Goal: Task Accomplishment & Management: Use online tool/utility

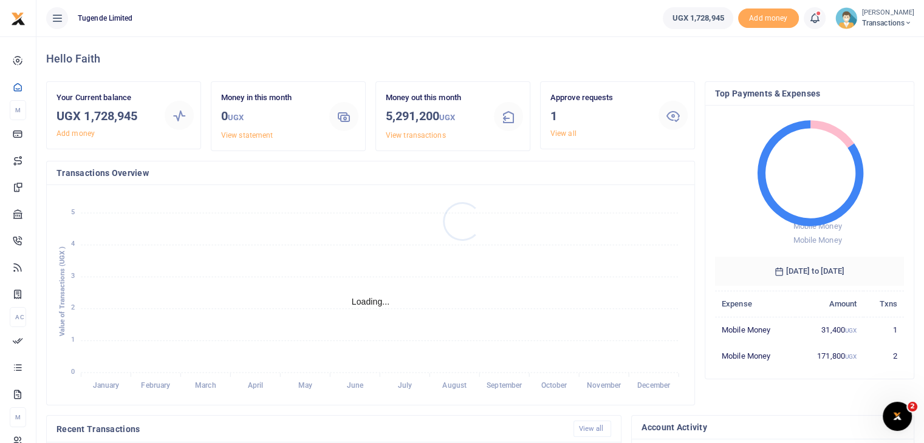
scroll to position [10, 10]
click at [561, 132] on link "View all" at bounding box center [563, 133] width 26 height 9
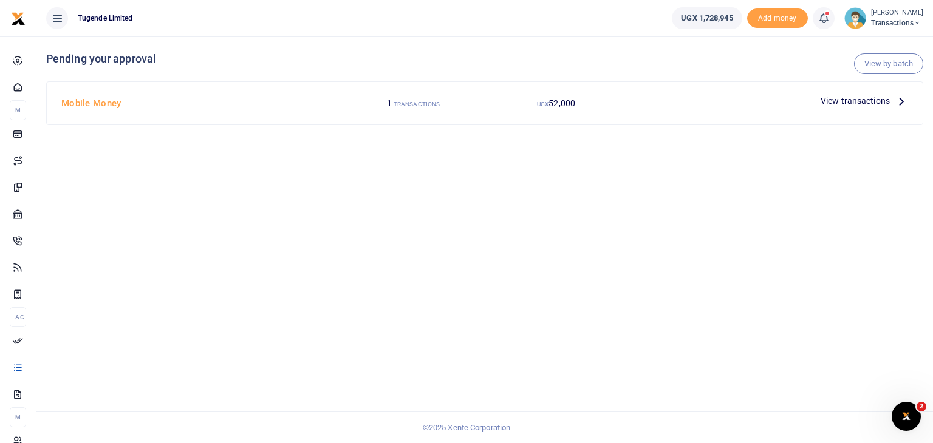
click at [869, 99] on span "View transactions" at bounding box center [855, 100] width 69 height 13
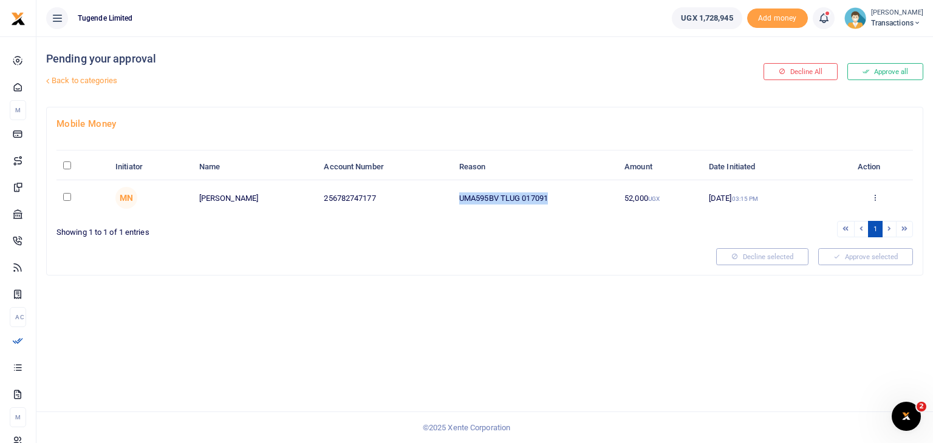
drag, startPoint x: 460, startPoint y: 198, endPoint x: 569, endPoint y: 205, distance: 108.9
click at [569, 205] on td "UMA595BV TLUG 017091" at bounding box center [535, 197] width 165 height 35
copy td "UMA595BV TLUG 017091"
click at [64, 195] on input "checkbox" at bounding box center [67, 197] width 8 height 8
checkbox input "true"
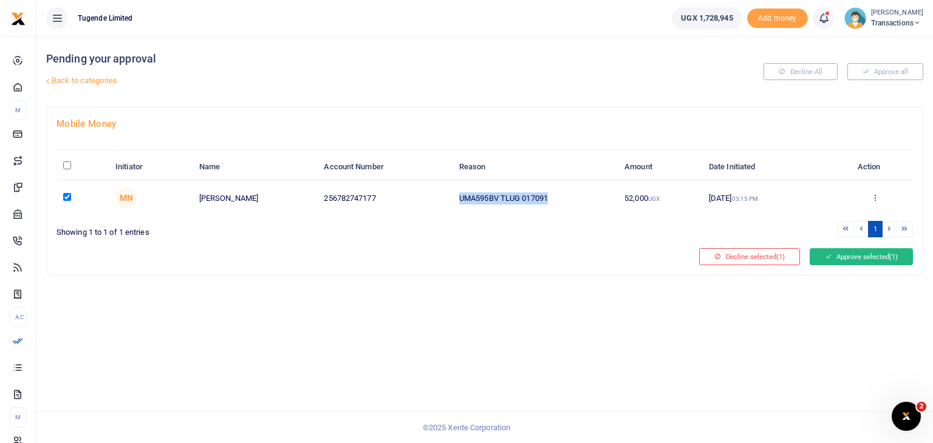
click at [830, 252] on button "Approve selected (1)" at bounding box center [861, 256] width 103 height 17
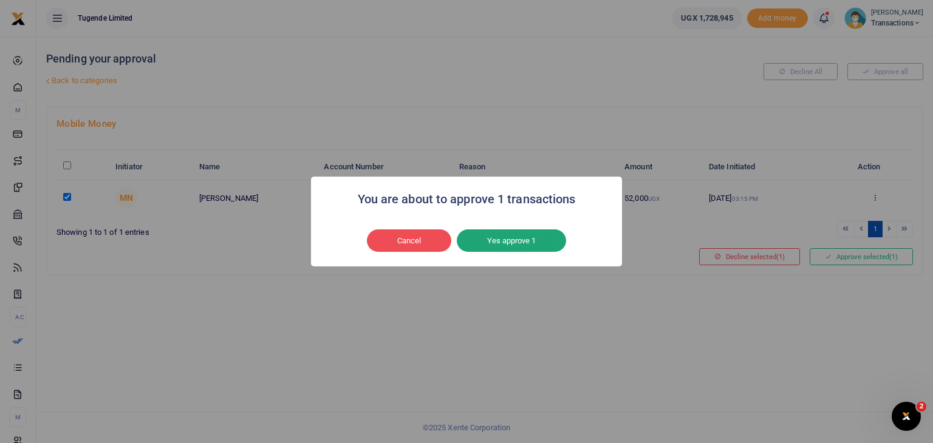
click at [527, 244] on button "Yes approve 1" at bounding box center [511, 241] width 109 height 23
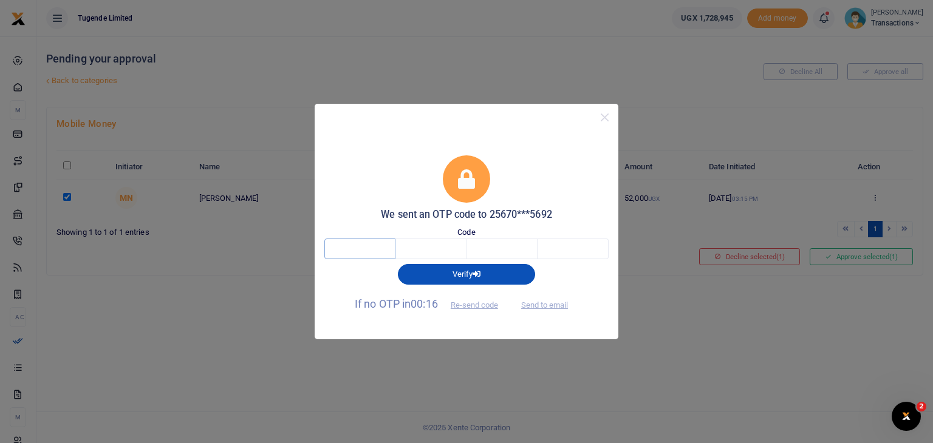
click at [389, 251] on input "text" at bounding box center [359, 249] width 71 height 21
type input "7"
type input "5"
type input "0"
type input "6"
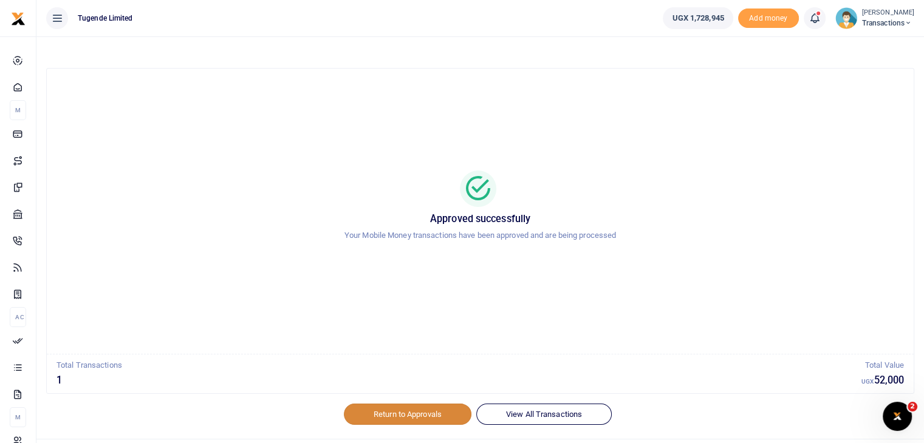
click at [394, 410] on link "Return to Approvals" at bounding box center [408, 414] width 128 height 21
click at [853, 15] on img at bounding box center [846, 18] width 22 height 22
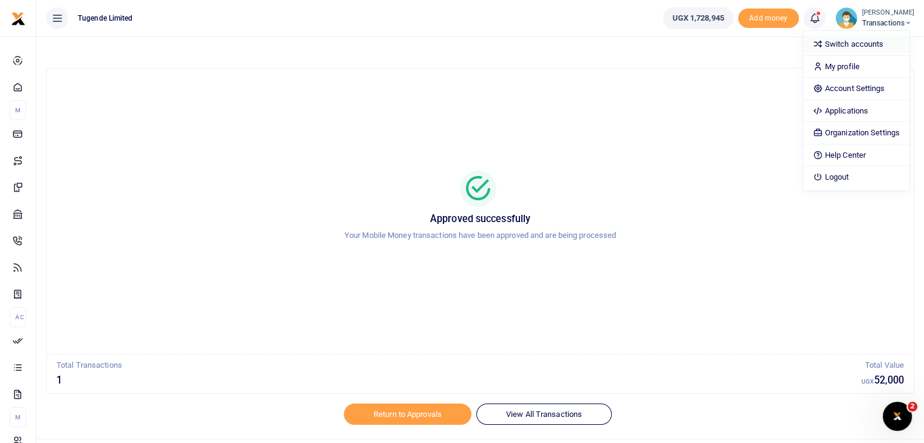
click at [854, 46] on link "Switch accounts" at bounding box center [856, 44] width 106 height 17
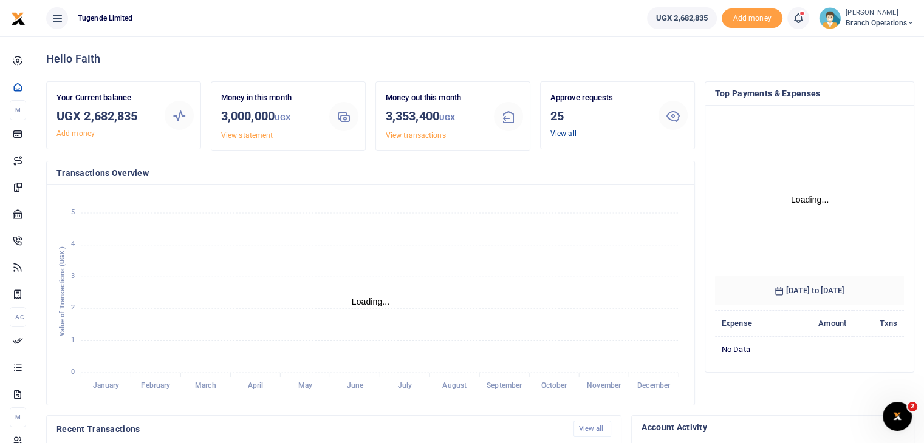
scroll to position [161, 180]
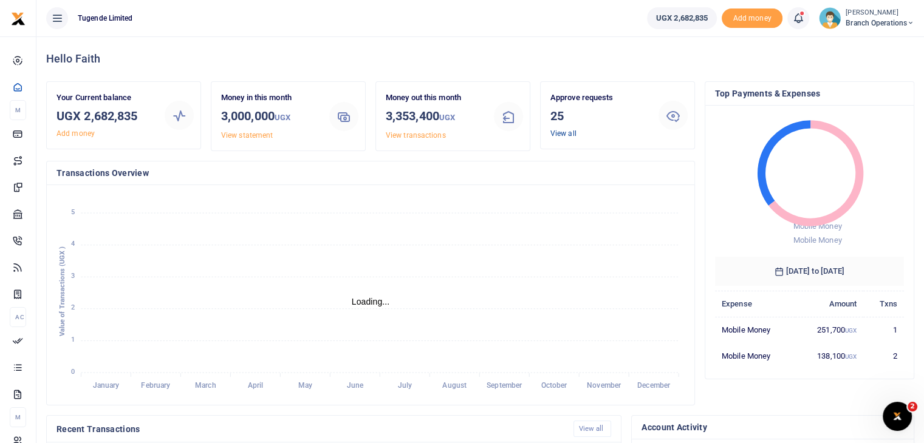
click at [554, 135] on link "View all" at bounding box center [563, 133] width 26 height 9
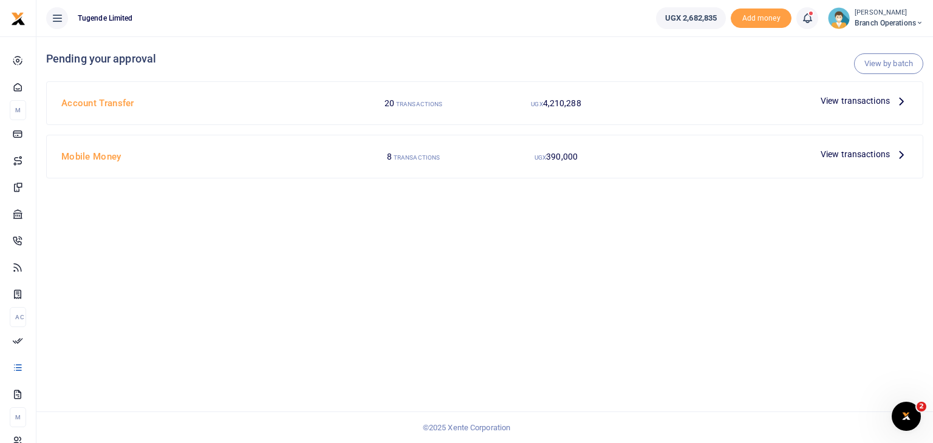
click at [844, 99] on span "View transactions" at bounding box center [855, 100] width 69 height 13
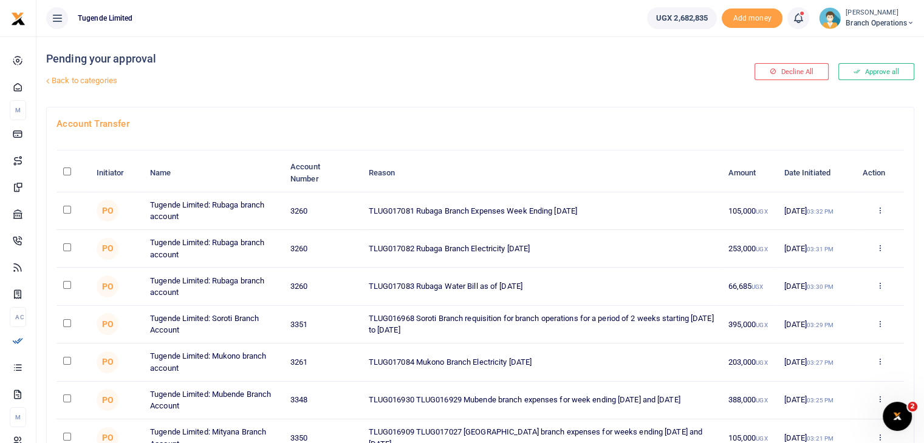
click at [63, 247] on input "checkbox" at bounding box center [67, 248] width 8 height 8
checkbox input "true"
click at [67, 285] on input "checkbox" at bounding box center [67, 285] width 8 height 8
checkbox input "true"
click at [66, 358] on input "checkbox" at bounding box center [67, 361] width 8 height 8
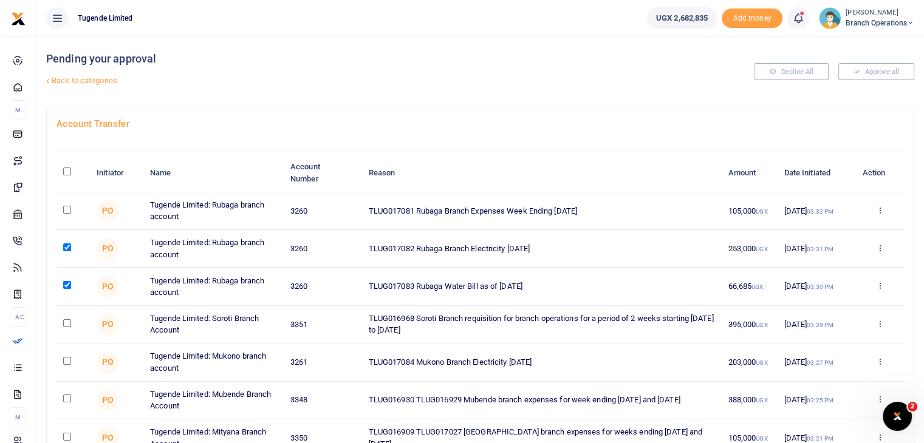
checkbox input "true"
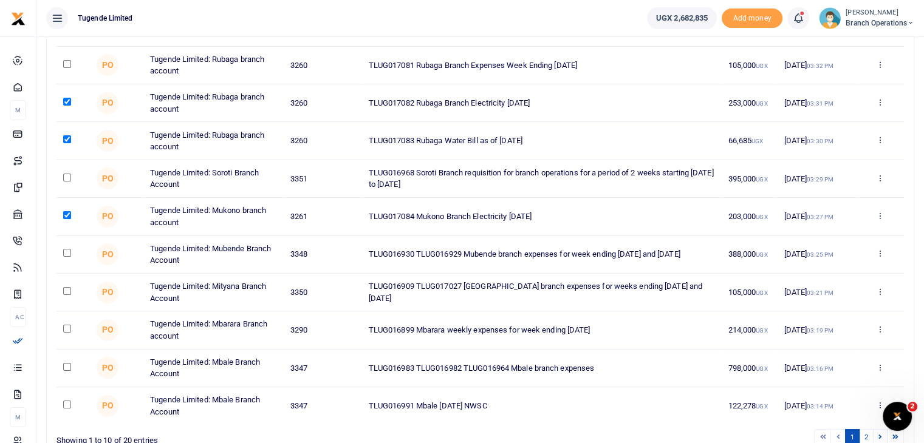
scroll to position [146, 0]
click at [64, 403] on input "checkbox" at bounding box center [67, 404] width 8 height 8
checkbox input "true"
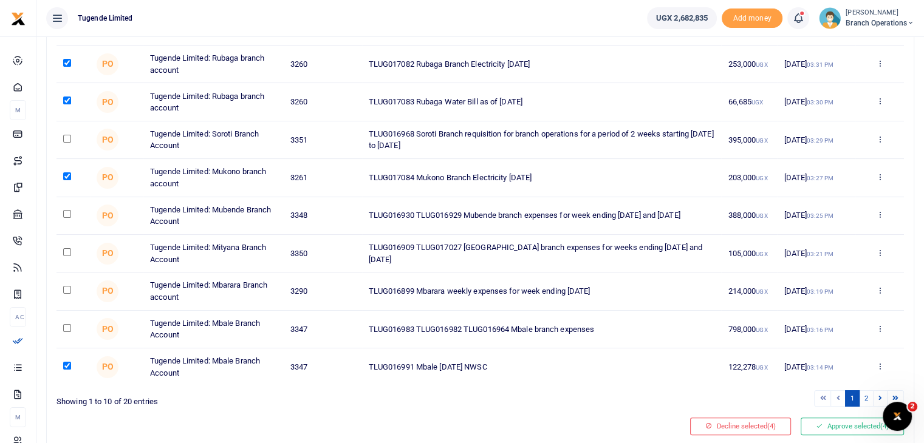
scroll to position [187, 0]
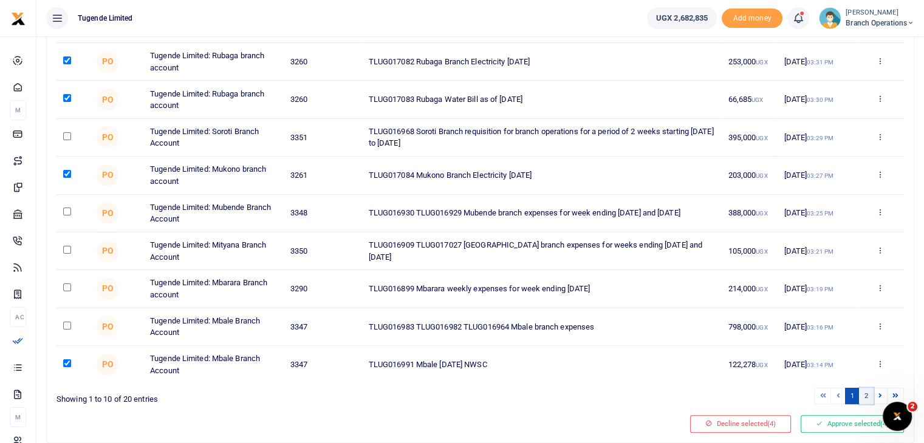
click at [865, 394] on link "2" at bounding box center [866, 396] width 15 height 16
click at [868, 392] on link "2" at bounding box center [866, 396] width 15 height 16
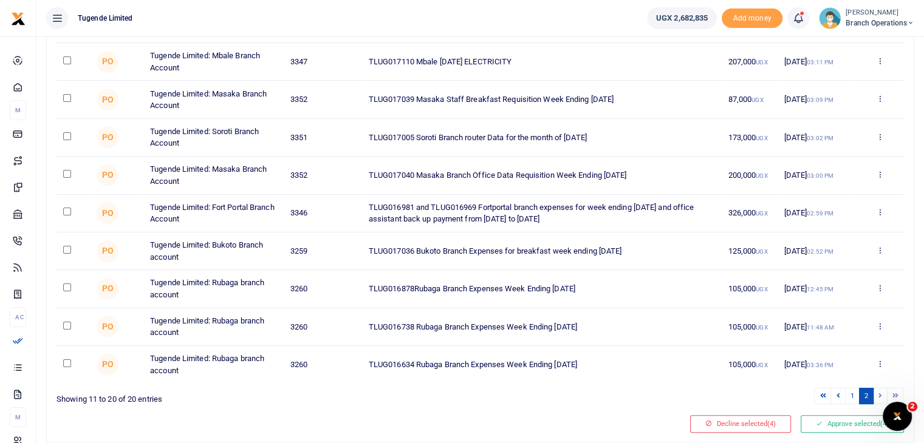
click at [66, 60] on input "checkbox" at bounding box center [67, 60] width 8 height 8
checkbox input "true"
click at [68, 135] on input "checkbox" at bounding box center [67, 136] width 8 height 8
checkbox input "true"
click at [68, 170] on input "checkbox" at bounding box center [67, 174] width 8 height 8
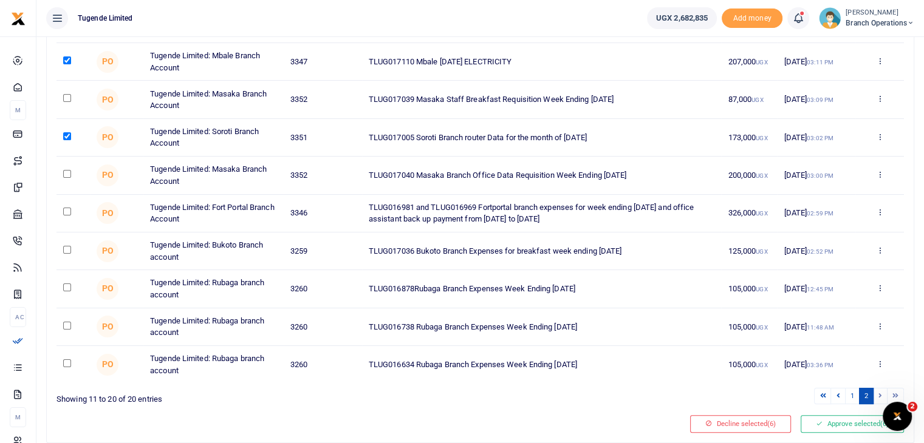
checkbox input "true"
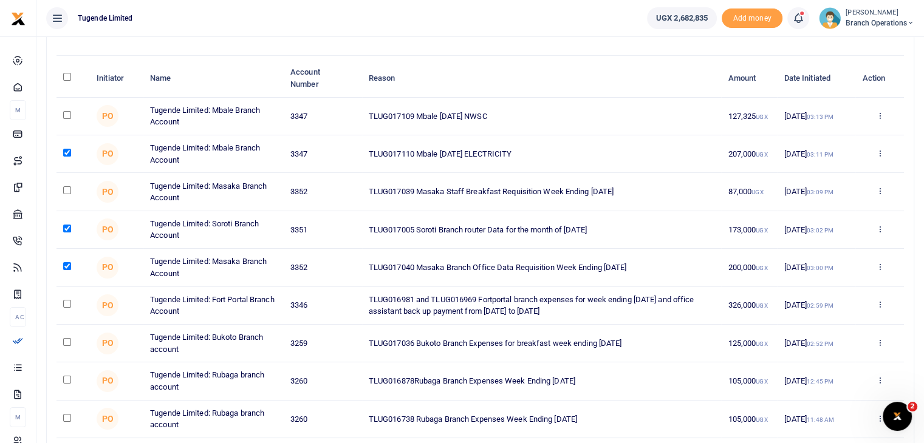
scroll to position [91, 0]
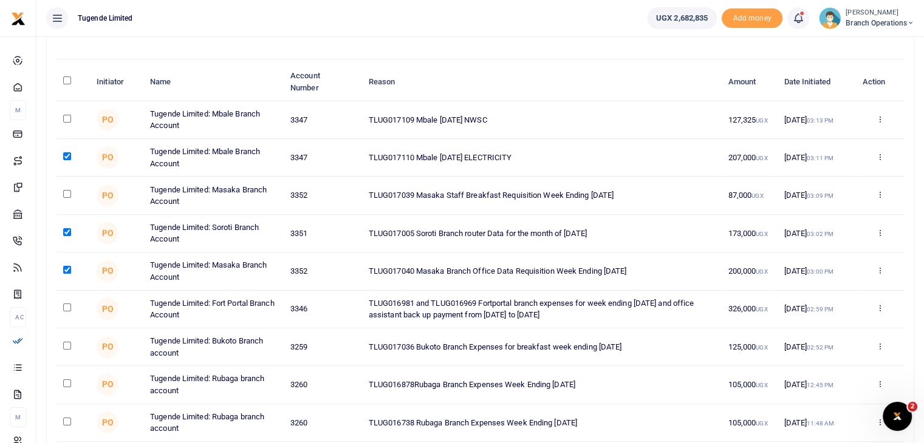
click at [65, 116] on input "checkbox" at bounding box center [67, 119] width 8 height 8
checkbox input "true"
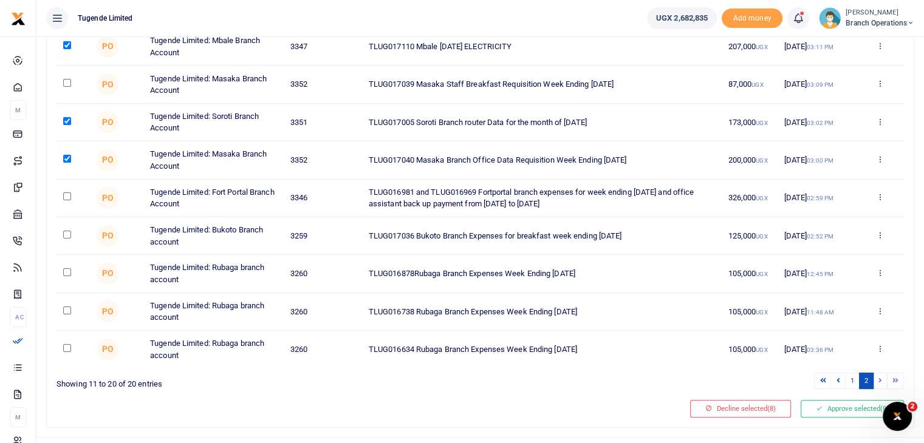
scroll to position [205, 0]
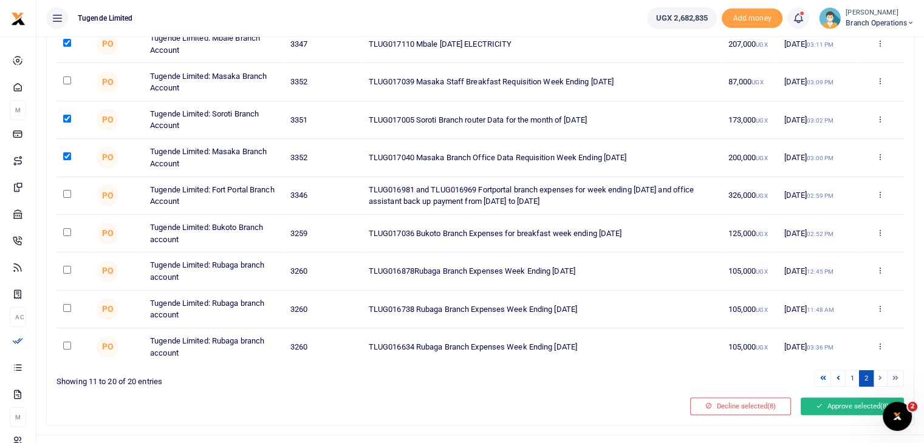
click at [838, 402] on button "Approve selected (8)" at bounding box center [852, 406] width 103 height 17
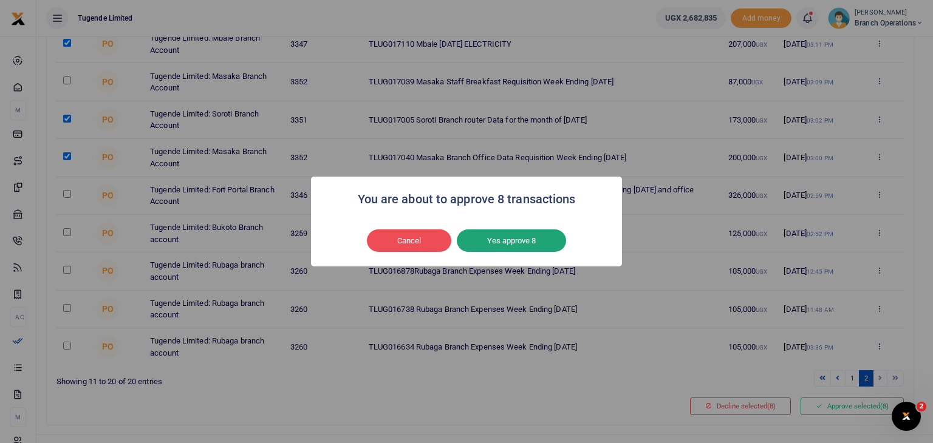
click at [516, 238] on button "Yes approve 8" at bounding box center [511, 241] width 109 height 23
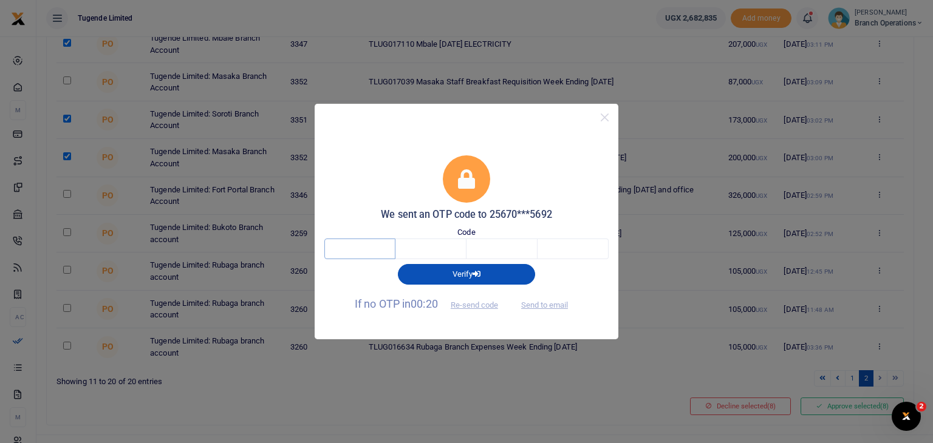
click at [381, 247] on input "text" at bounding box center [359, 249] width 71 height 21
type input "3"
type input "0"
type input "5"
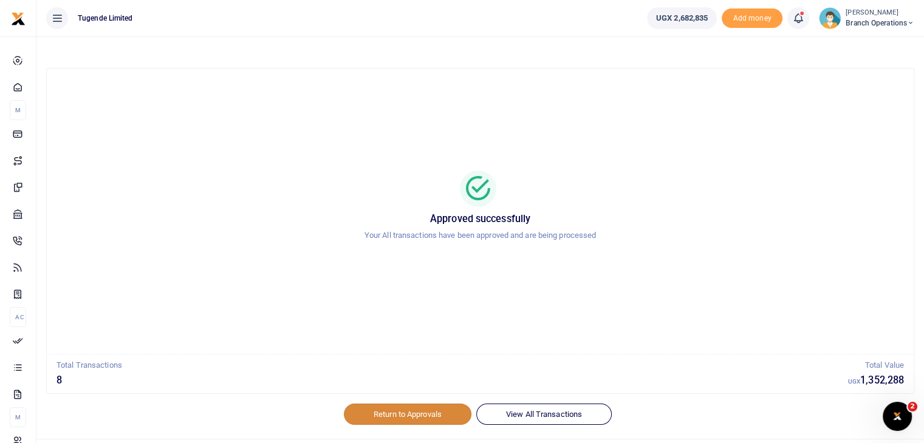
click at [411, 412] on link "Return to Approvals" at bounding box center [408, 414] width 128 height 21
click at [379, 420] on link "Return to Approvals" at bounding box center [408, 414] width 128 height 21
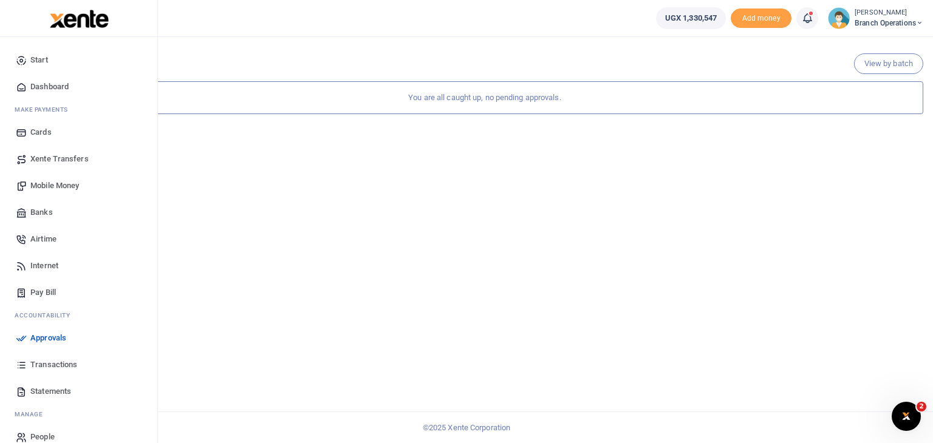
click at [41, 341] on span "Approvals" at bounding box center [48, 338] width 36 height 12
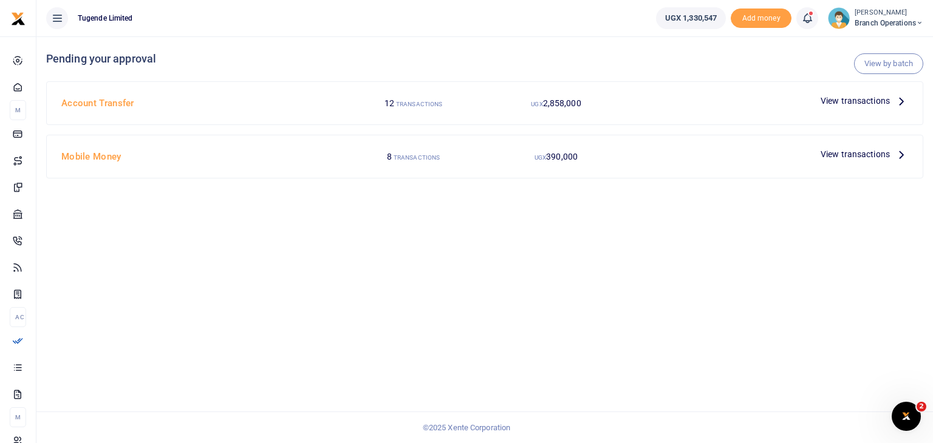
click at [843, 104] on span "View transactions" at bounding box center [855, 100] width 69 height 13
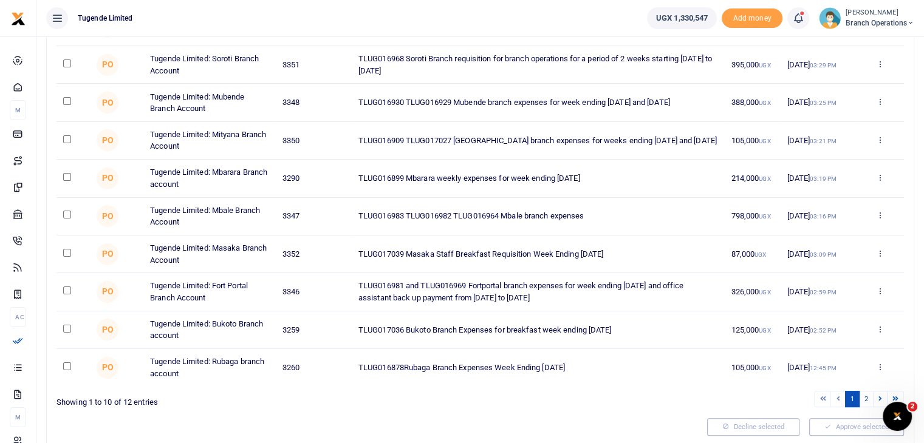
scroll to position [186, 0]
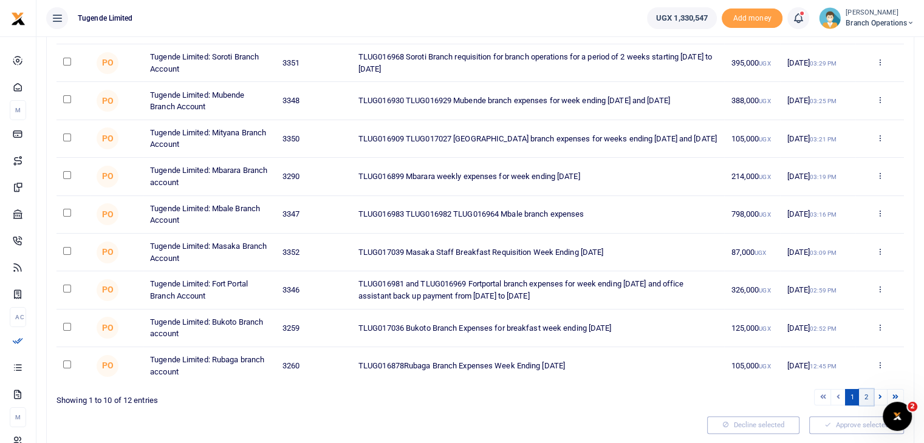
click at [867, 393] on link "2" at bounding box center [866, 397] width 15 height 16
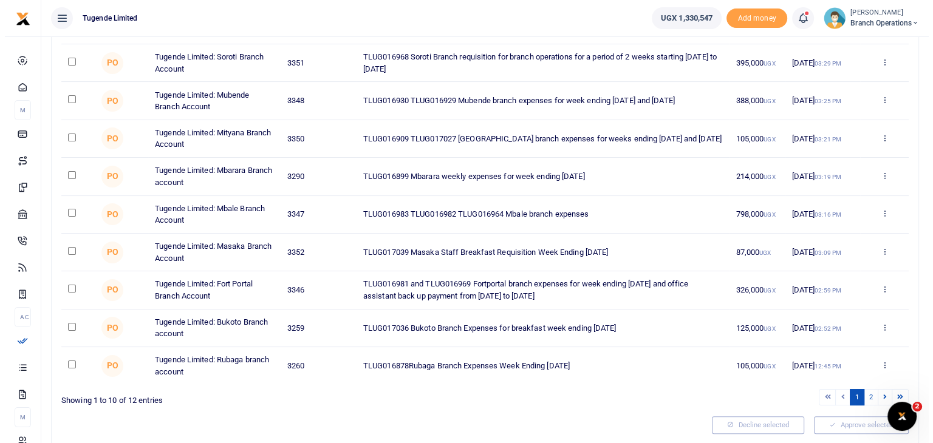
scroll to position [0, 0]
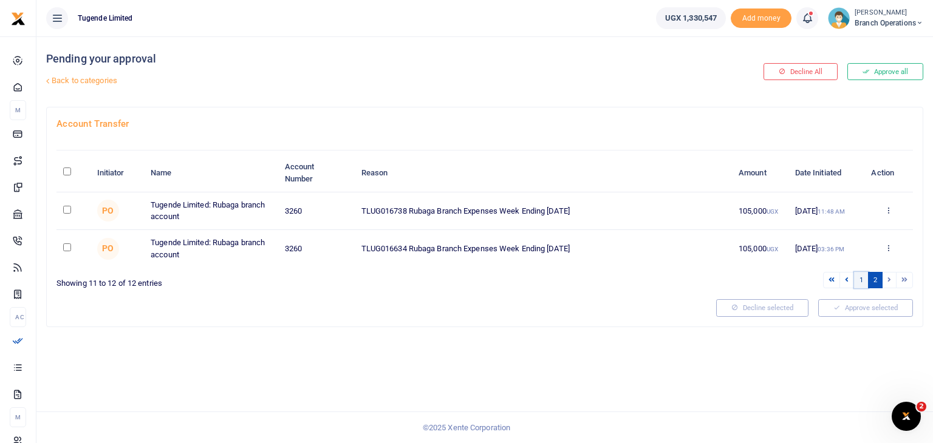
click at [863, 281] on link "1" at bounding box center [861, 280] width 15 height 16
click at [860, 279] on link "1" at bounding box center [861, 280] width 15 height 16
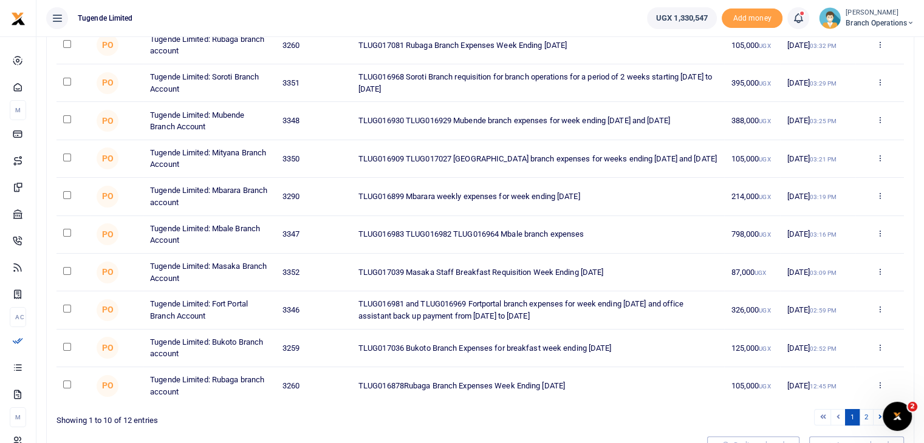
scroll to position [226, 0]
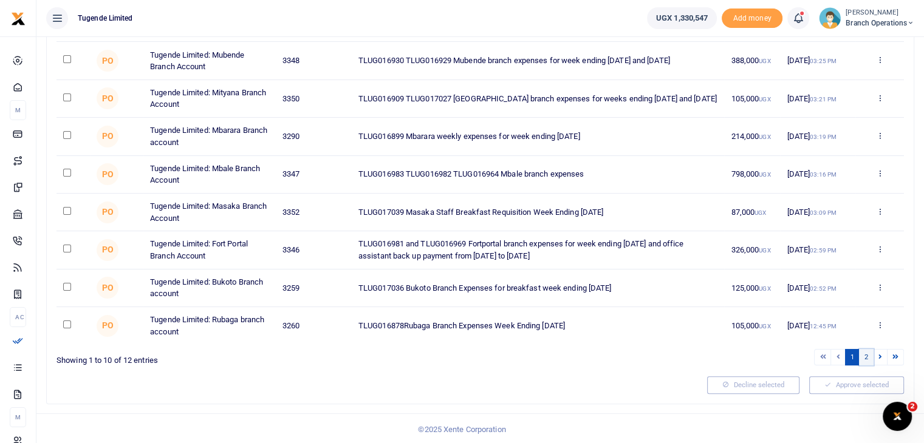
click at [868, 358] on link "2" at bounding box center [866, 357] width 15 height 16
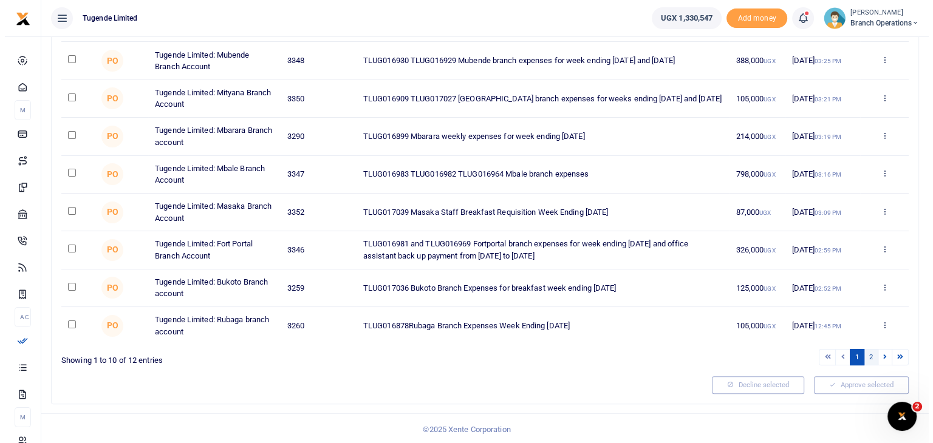
scroll to position [0, 0]
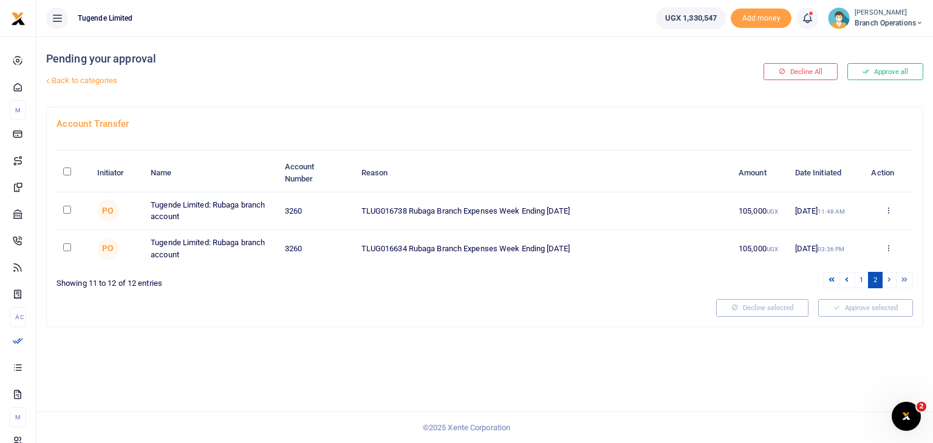
click at [462, 364] on div "Pending your approval Back to categories Decline All Approve all Account Transf…" at bounding box center [484, 239] width 897 height 407
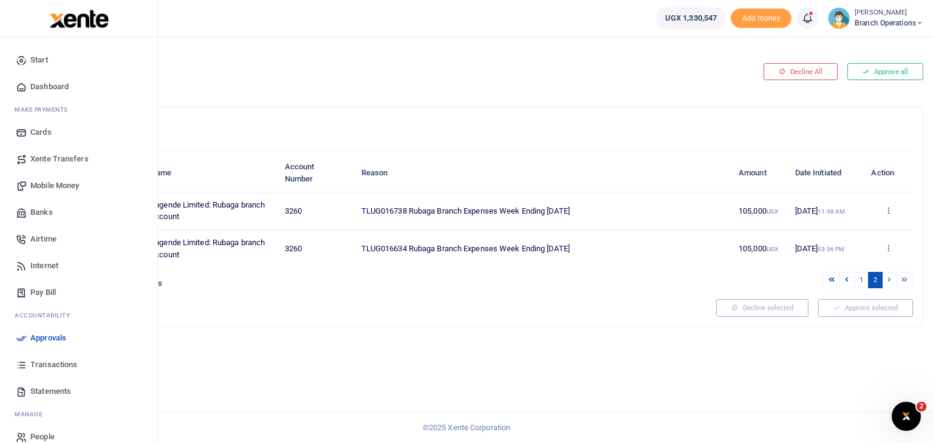
click at [51, 394] on span "Statements" at bounding box center [50, 392] width 41 height 12
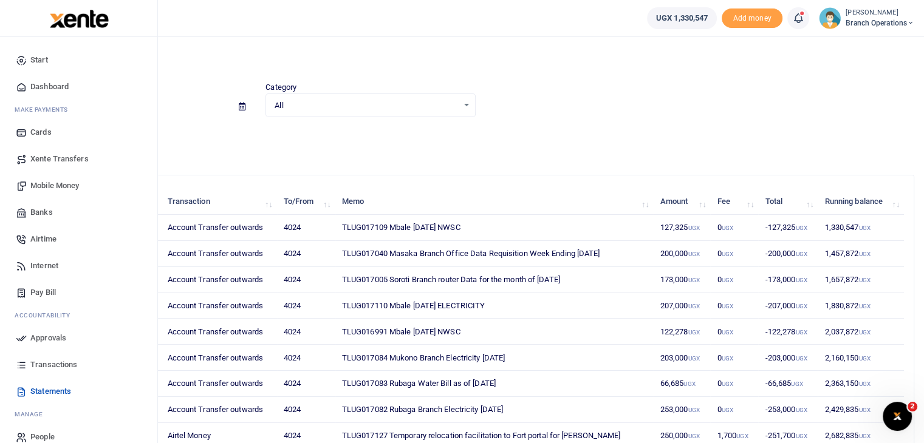
click at [56, 365] on span "Transactions" at bounding box center [53, 365] width 47 height 12
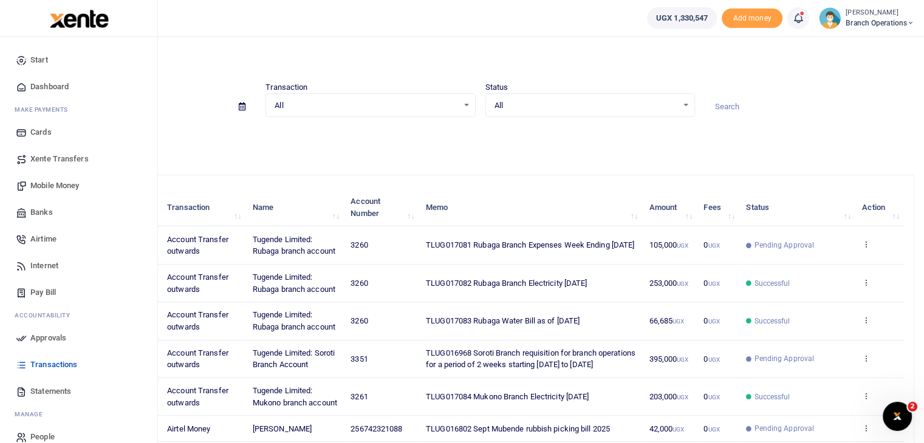
click at [49, 338] on span "Approvals" at bounding box center [48, 338] width 36 height 12
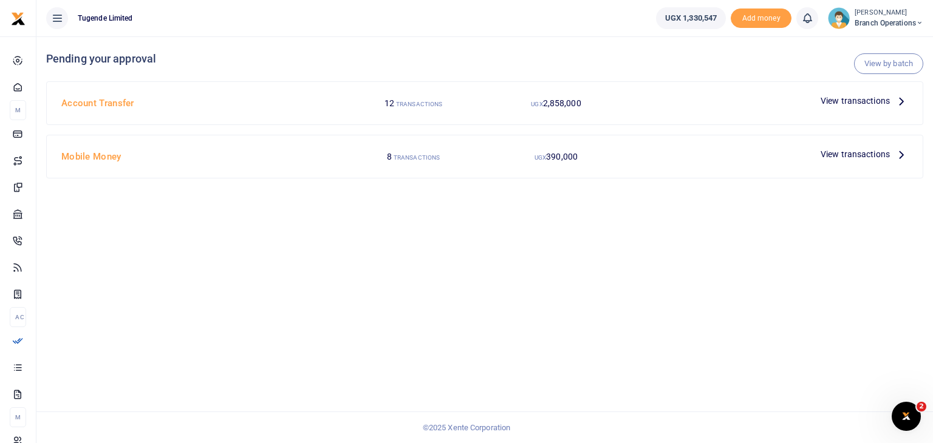
click at [855, 159] on span "View transactions" at bounding box center [855, 154] width 69 height 13
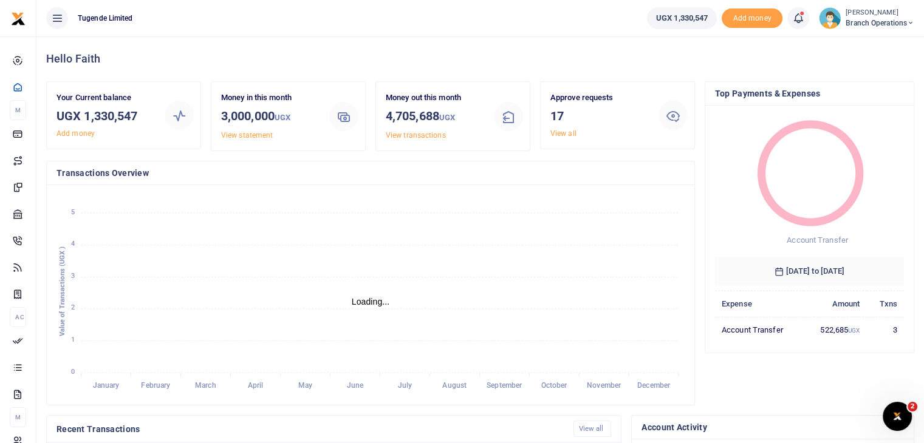
scroll to position [10, 10]
click at [570, 134] on link "View all" at bounding box center [563, 133] width 26 height 9
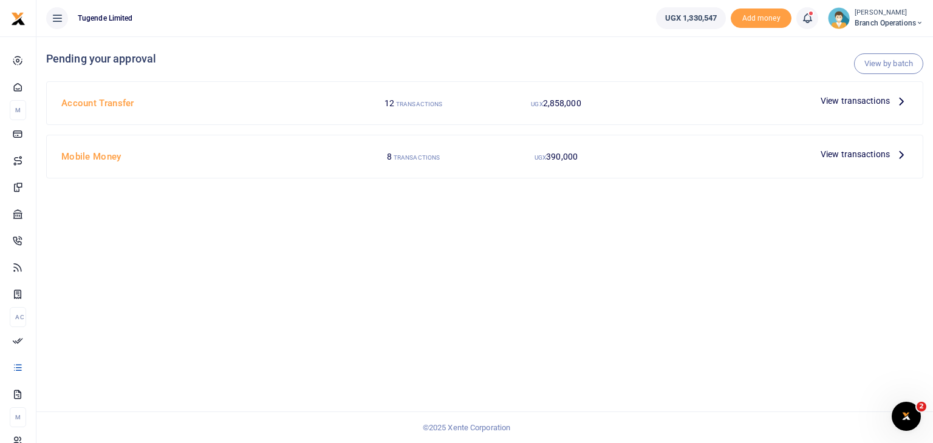
click at [859, 100] on span "View transactions" at bounding box center [855, 100] width 69 height 13
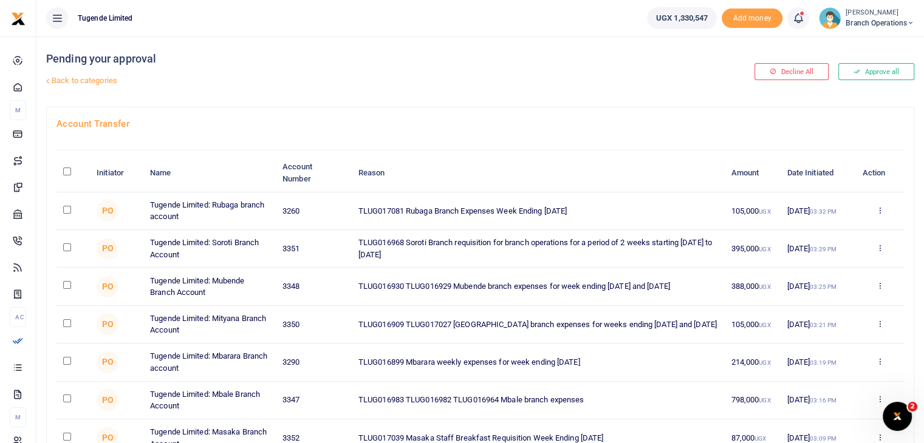
click at [68, 209] on input "checkbox" at bounding box center [67, 210] width 8 height 8
checkbox input "true"
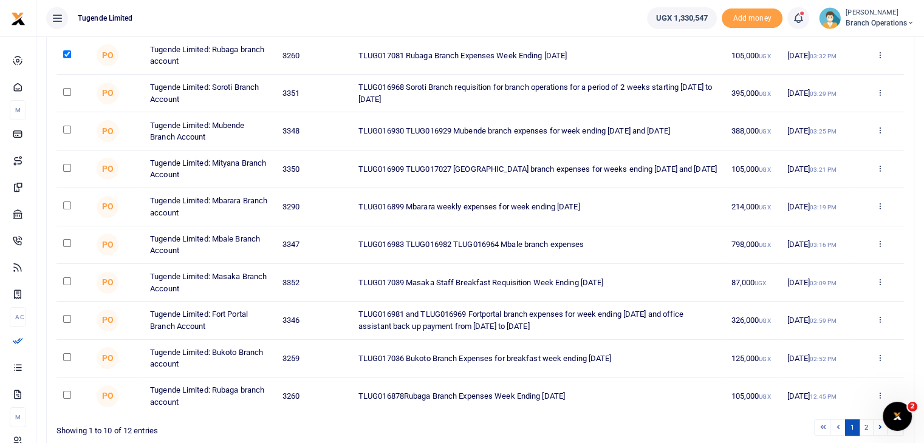
scroll to position [162, 0]
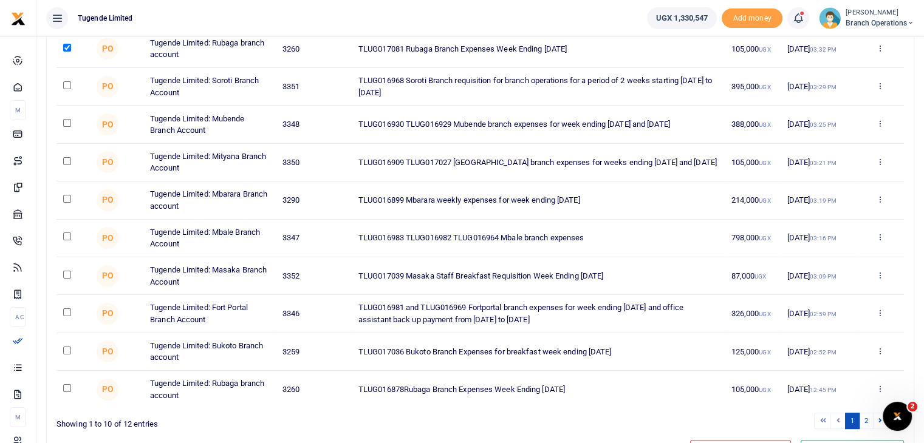
click at [66, 386] on input "checkbox" at bounding box center [67, 389] width 8 height 8
checkbox input "true"
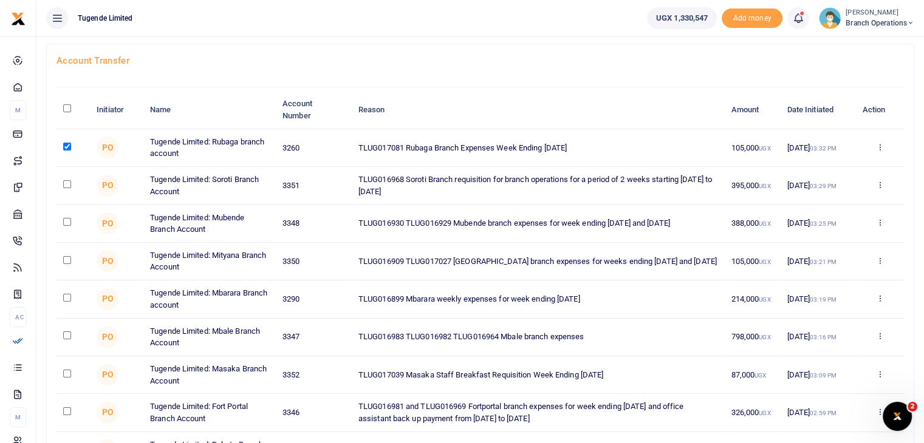
scroll to position [47, 0]
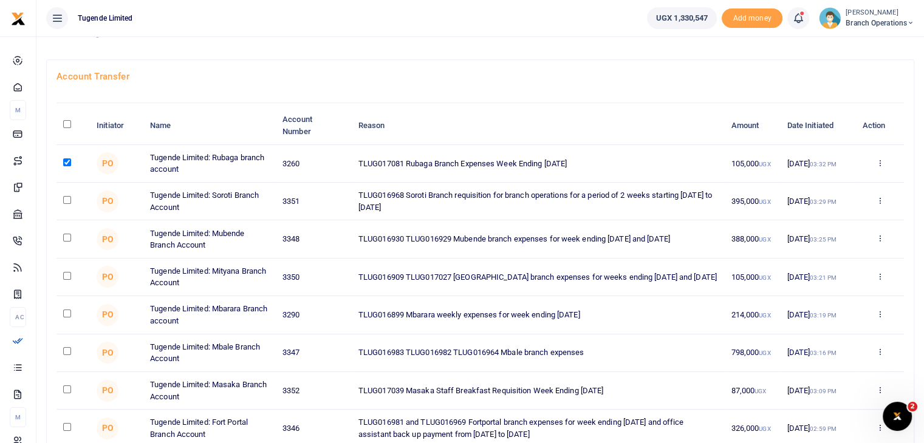
click at [64, 197] on input "checkbox" at bounding box center [67, 200] width 8 height 8
checkbox input "true"
click at [69, 237] on input "checkbox" at bounding box center [67, 238] width 8 height 8
checkbox input "true"
click at [66, 312] on input "checkbox" at bounding box center [67, 314] width 8 height 8
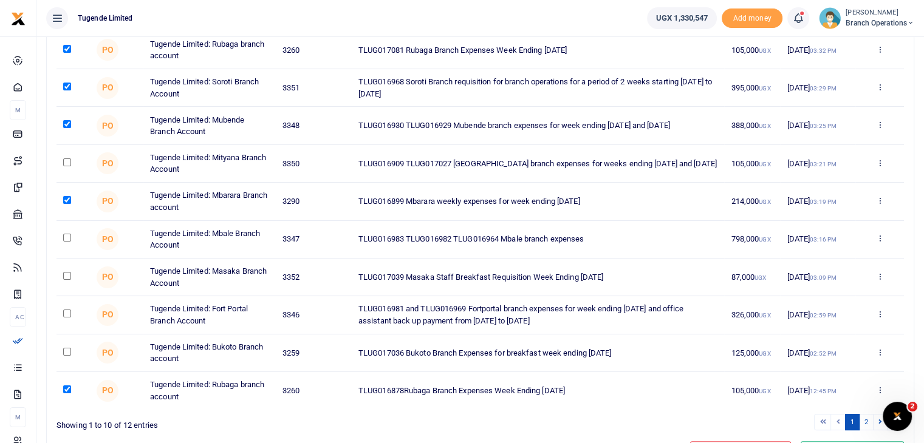
scroll to position [163, 0]
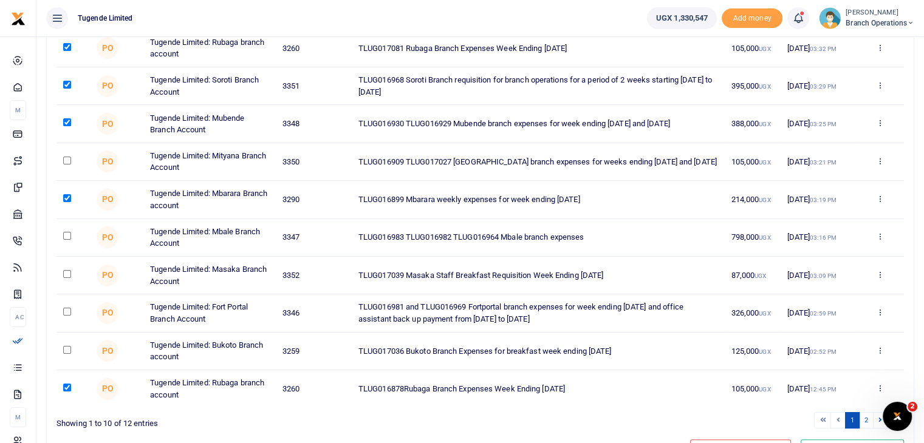
click at [69, 196] on input "checkbox" at bounding box center [67, 198] width 8 height 8
checkbox input "false"
click at [66, 232] on input "checkbox" at bounding box center [67, 236] width 8 height 8
checkbox input "true"
click at [64, 273] on input "checkbox" at bounding box center [67, 274] width 8 height 8
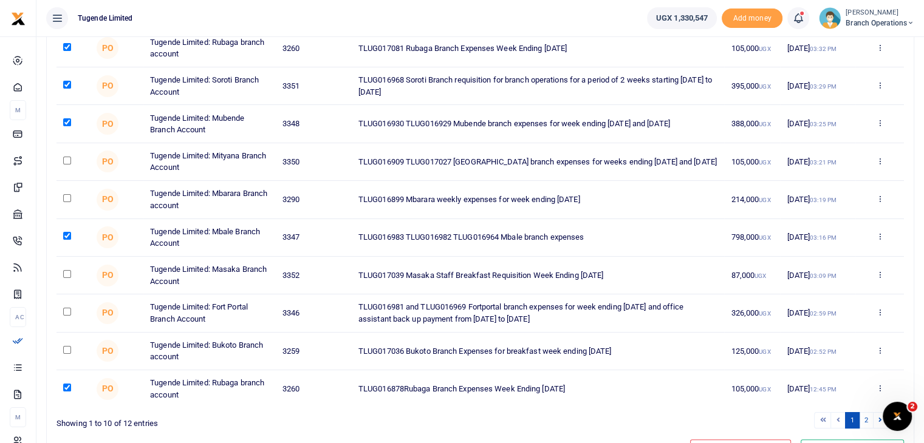
checkbox input "true"
click at [867, 422] on link "2" at bounding box center [866, 420] width 15 height 16
click at [867, 419] on link "2" at bounding box center [866, 420] width 15 height 16
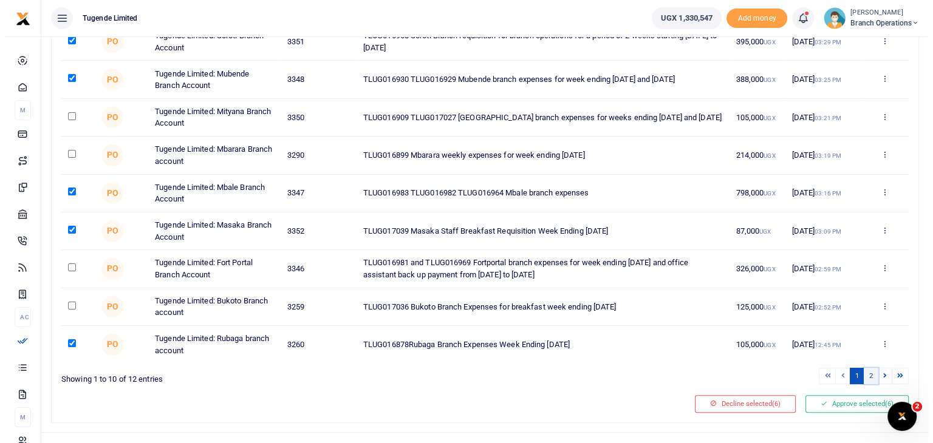
scroll to position [208, 0]
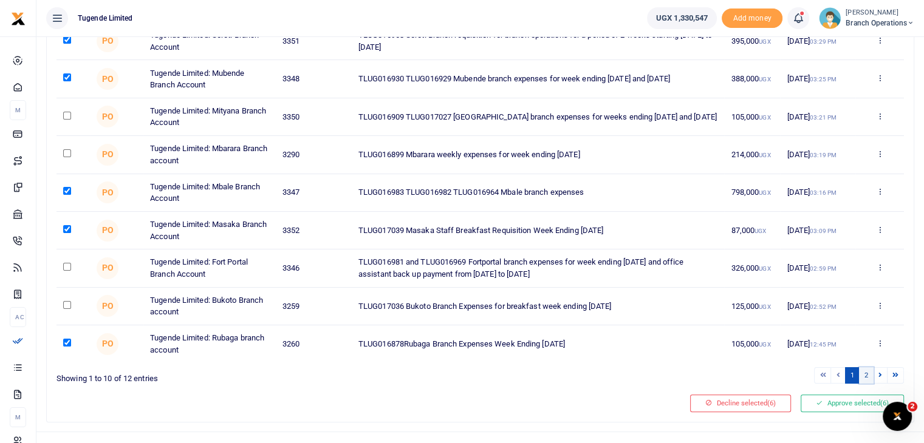
click at [865, 377] on link "2" at bounding box center [866, 376] width 15 height 16
click at [851, 402] on button "Approve selected (6)" at bounding box center [852, 403] width 103 height 17
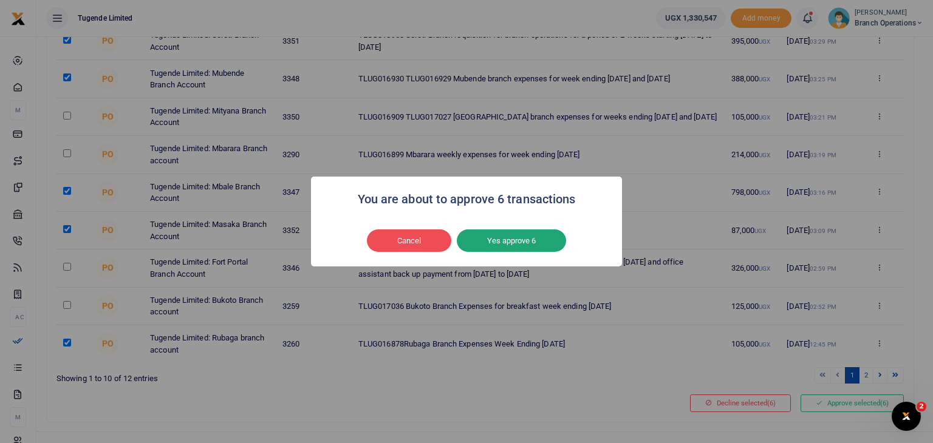
click at [529, 245] on button "Yes approve 6" at bounding box center [511, 241] width 109 height 23
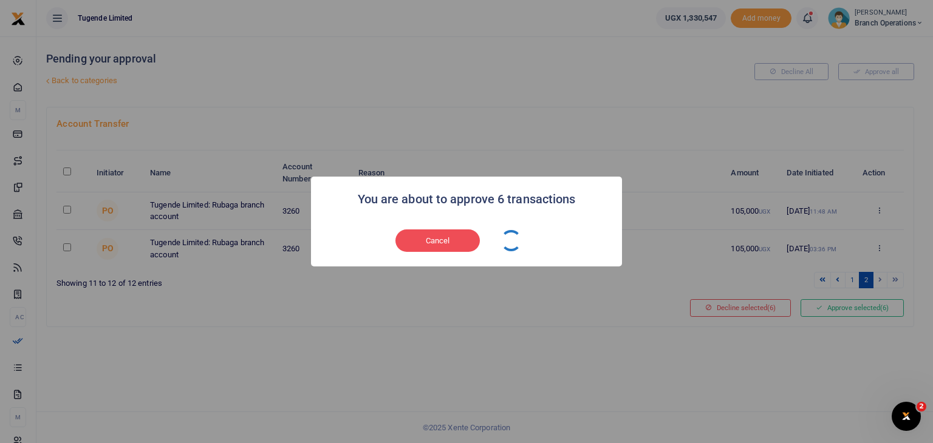
scroll to position [0, 0]
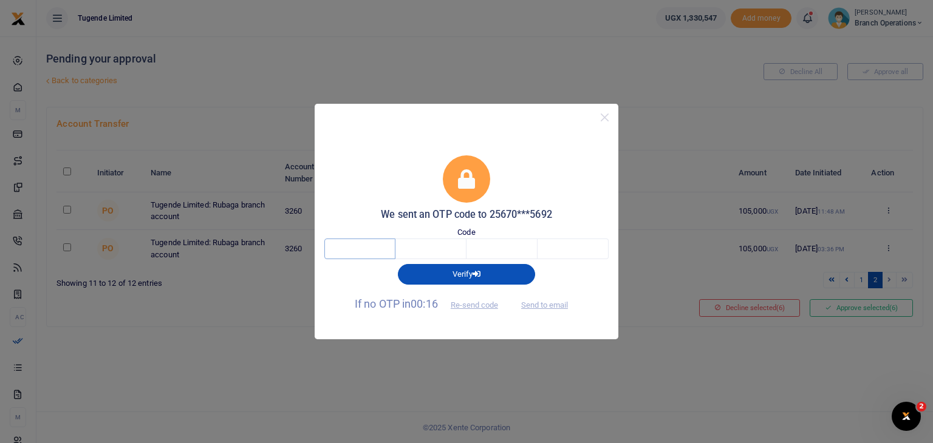
click at [349, 245] on input "text" at bounding box center [359, 249] width 71 height 21
type input "9"
type input "3"
type input "4"
type input "9"
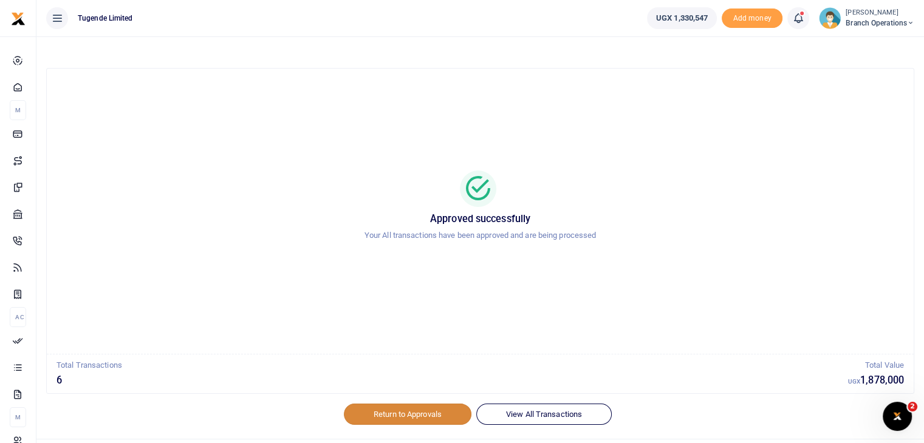
click at [372, 415] on link "Return to Approvals" at bounding box center [408, 414] width 128 height 21
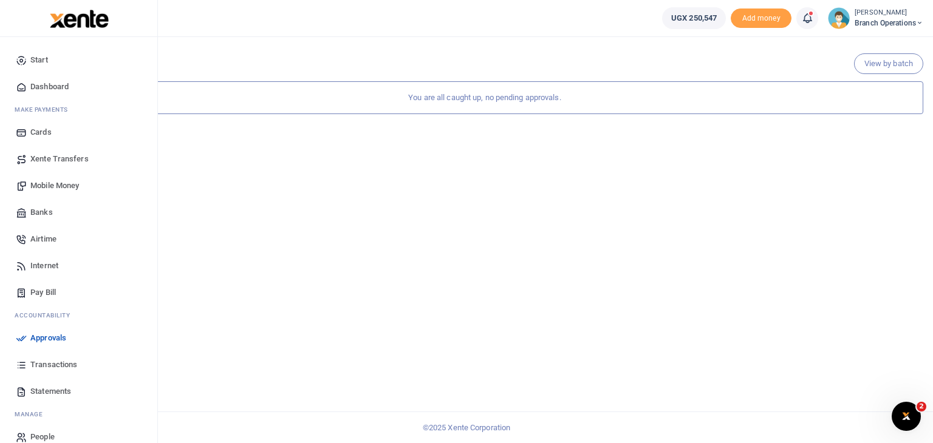
click at [42, 340] on span "Approvals" at bounding box center [48, 338] width 36 height 12
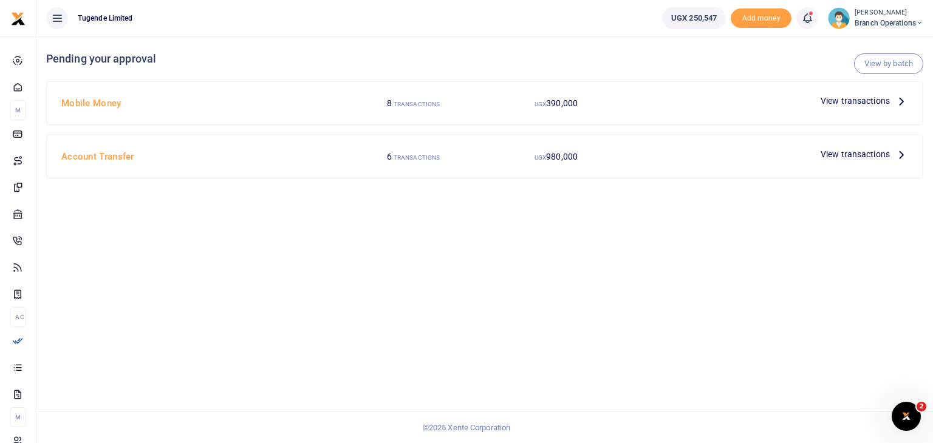
click at [848, 154] on span "View transactions" at bounding box center [855, 154] width 69 height 13
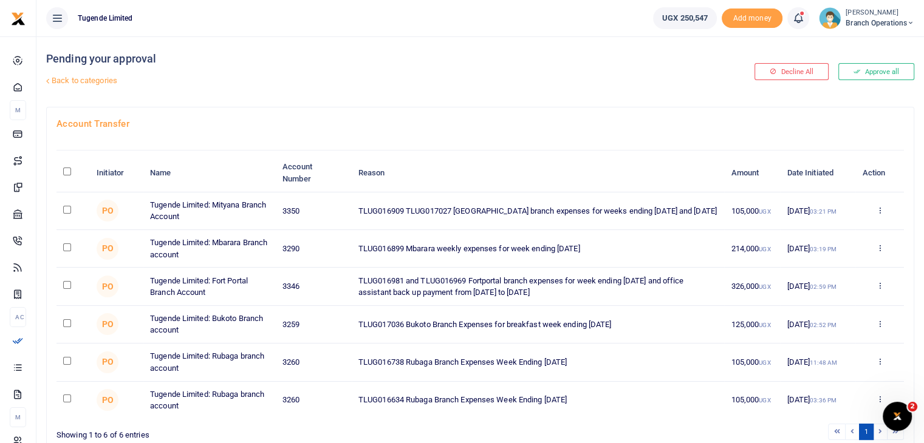
click at [65, 359] on input "checkbox" at bounding box center [67, 361] width 8 height 8
checkbox input "true"
click at [65, 397] on input "checkbox" at bounding box center [67, 399] width 8 height 8
checkbox input "true"
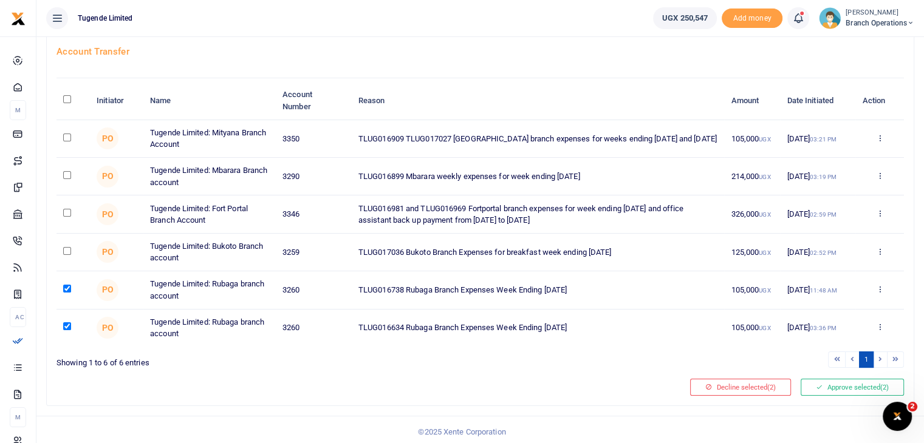
scroll to position [75, 0]
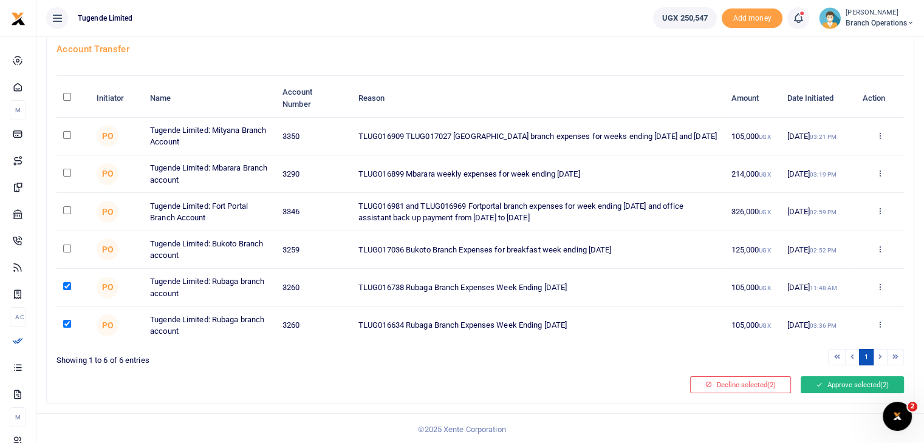
click at [859, 380] on button "Approve selected (2)" at bounding box center [852, 385] width 103 height 17
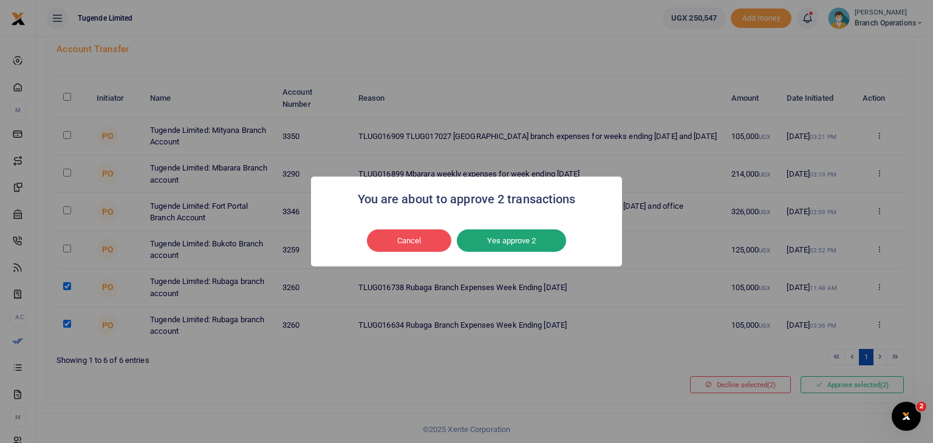
click at [536, 241] on button "Yes approve 2" at bounding box center [511, 241] width 109 height 23
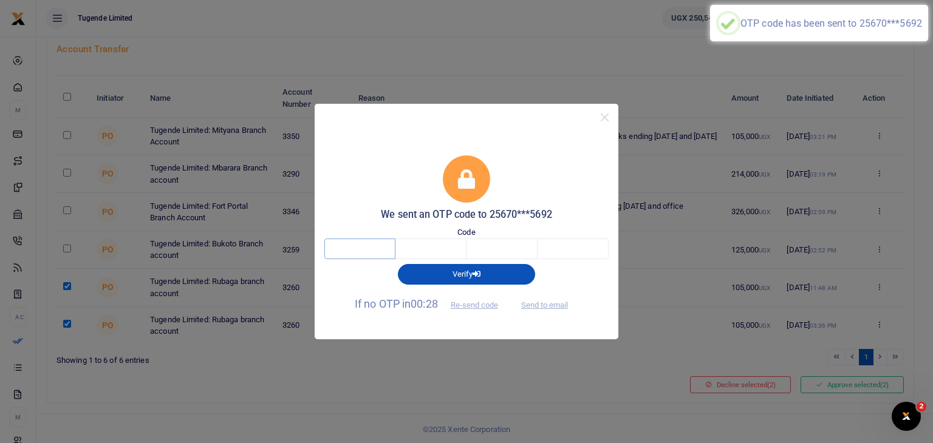
click at [357, 247] on input "text" at bounding box center [359, 249] width 71 height 21
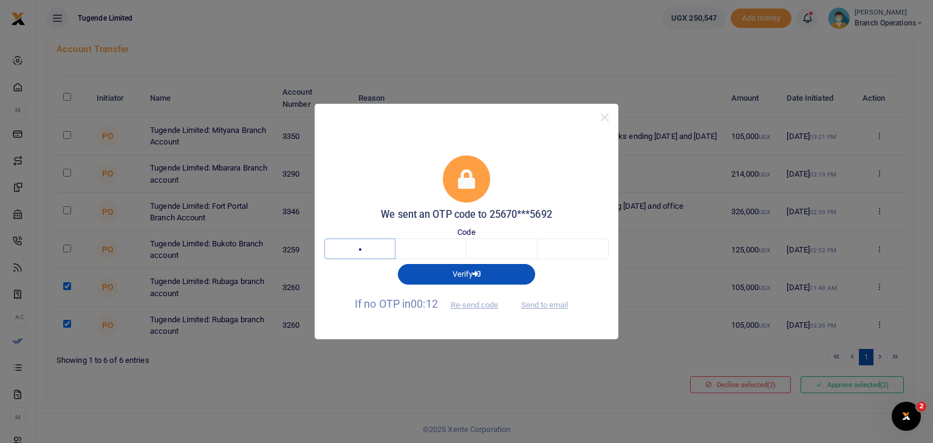
type input "3"
type input "9"
type input "5"
type input "2"
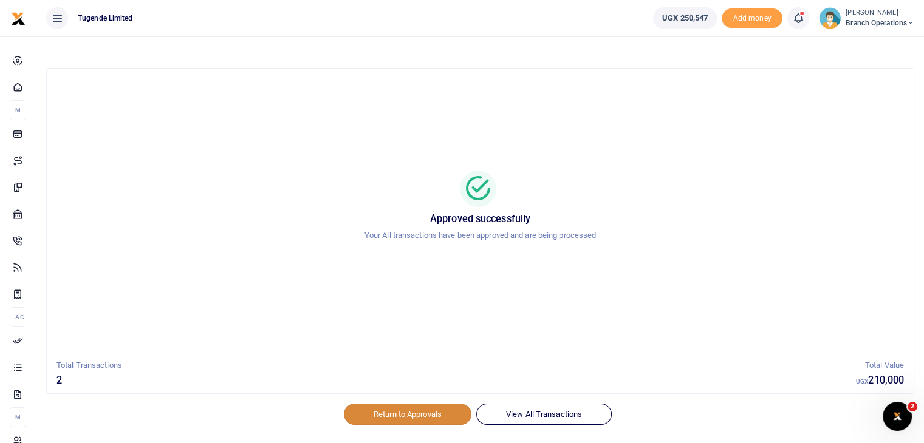
click at [395, 409] on link "Return to Approvals" at bounding box center [408, 414] width 128 height 21
click at [389, 420] on link "Return to Approvals" at bounding box center [408, 414] width 128 height 21
click at [385, 412] on link "Return to Approvals" at bounding box center [408, 414] width 128 height 21
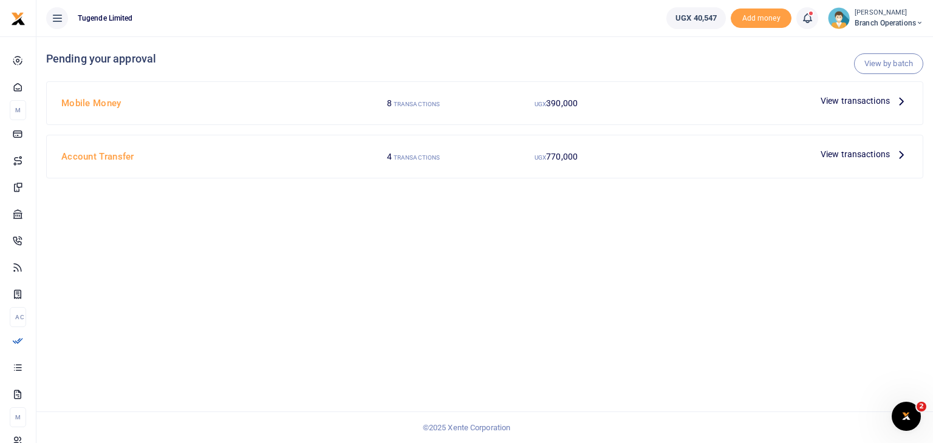
click at [836, 104] on span "View transactions" at bounding box center [855, 100] width 69 height 13
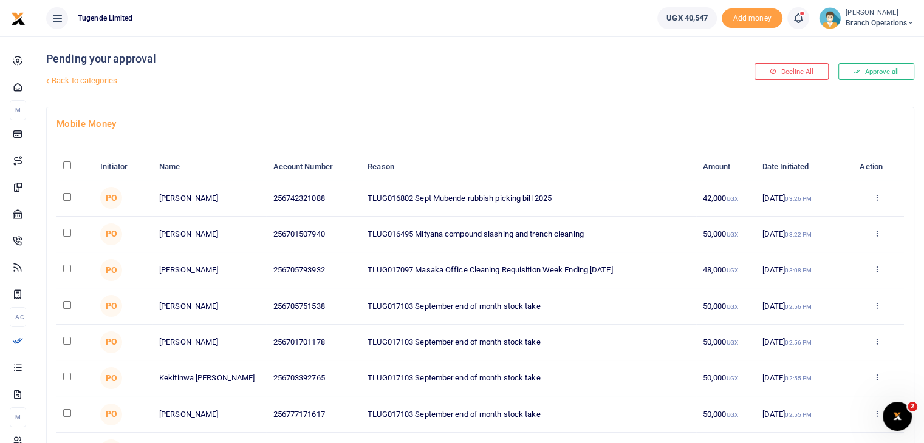
click at [823, 21] on img at bounding box center [830, 18] width 22 height 22
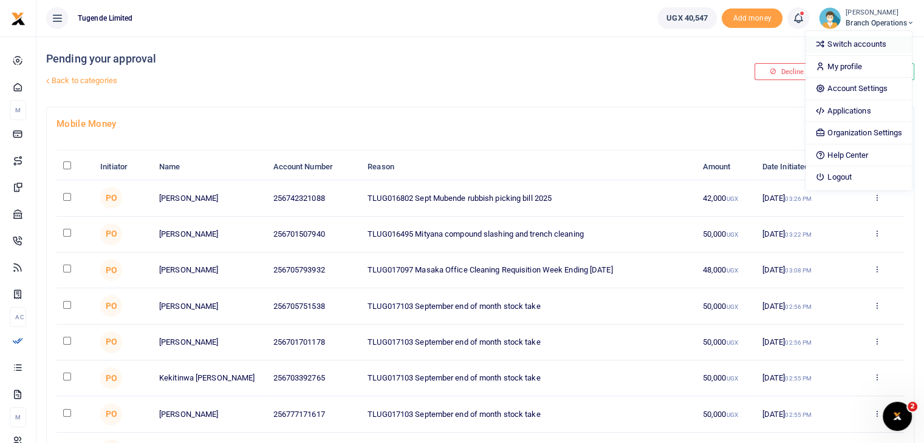
click at [836, 39] on link "Switch accounts" at bounding box center [858, 44] width 106 height 17
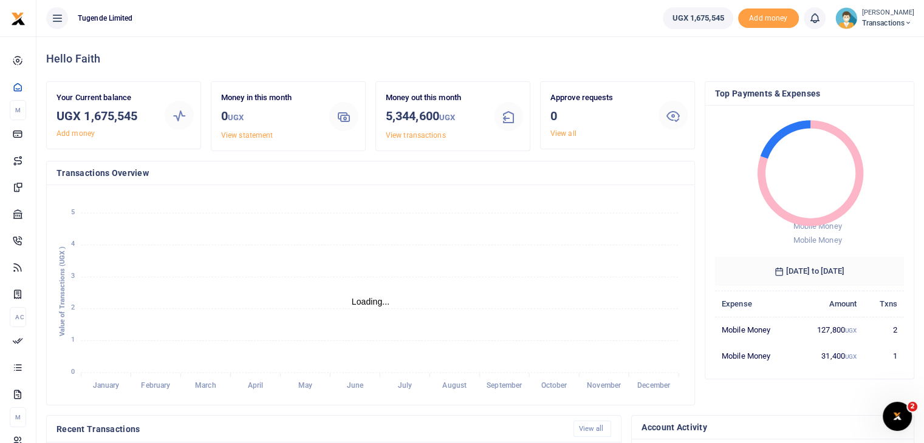
scroll to position [10, 10]
